Goal: Information Seeking & Learning: Learn about a topic

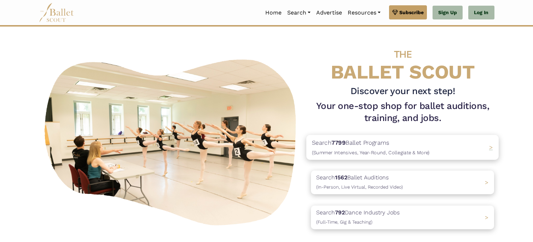
click at [362, 147] on p "Search 7799 Ballet Programs (Summer Intensives, Year-Round, Collegiate & More)" at bounding box center [371, 147] width 118 height 19
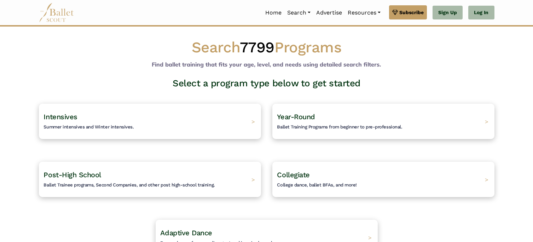
scroll to position [1, 0]
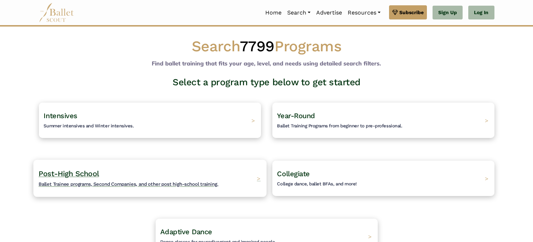
click at [212, 179] on h4 "Post-High School Ballet Trainee programs, Second Companies, and other post high…" at bounding box center [129, 178] width 180 height 19
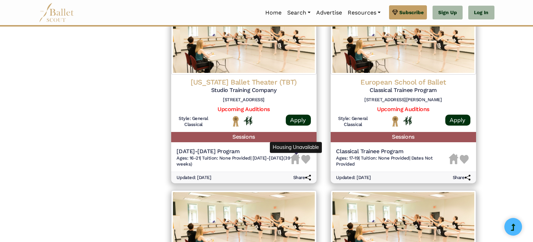
scroll to position [725, 0]
